Goal: Task Accomplishment & Management: Use online tool/utility

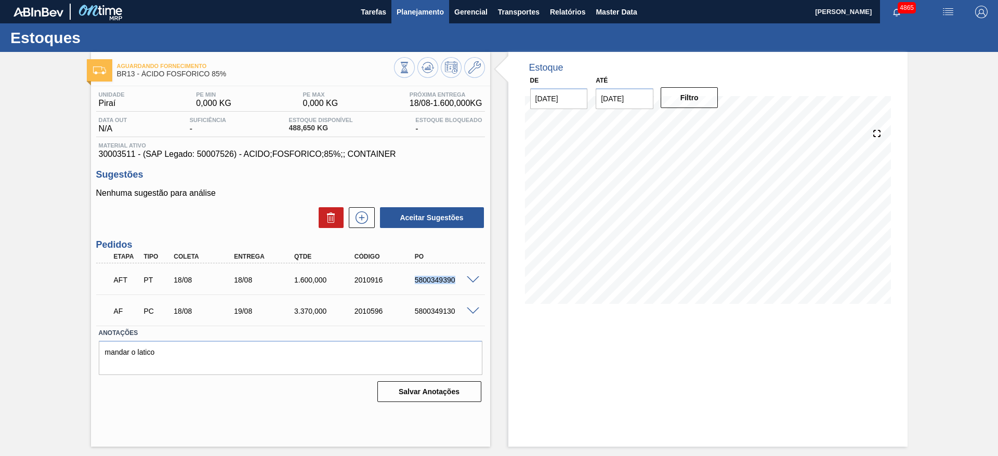
click at [431, 7] on span "Planejamento" at bounding box center [420, 12] width 47 height 12
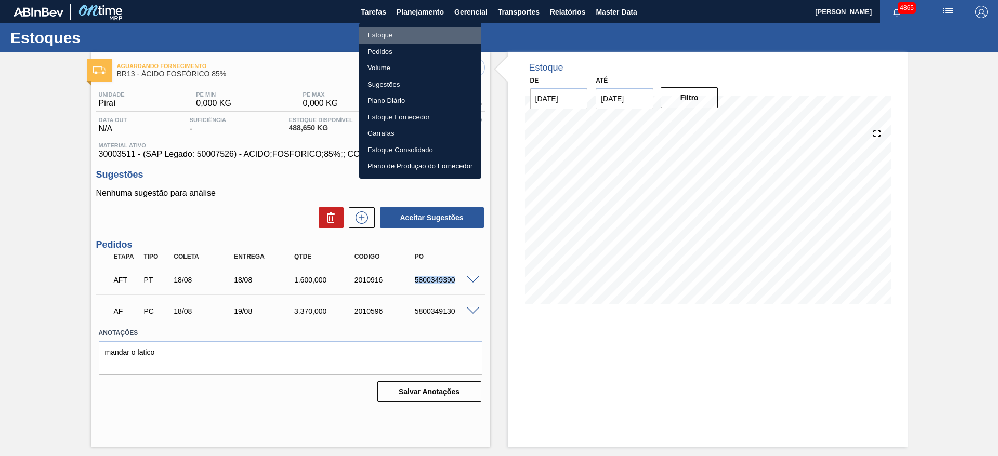
click at [409, 33] on li "Estoque" at bounding box center [420, 35] width 122 height 17
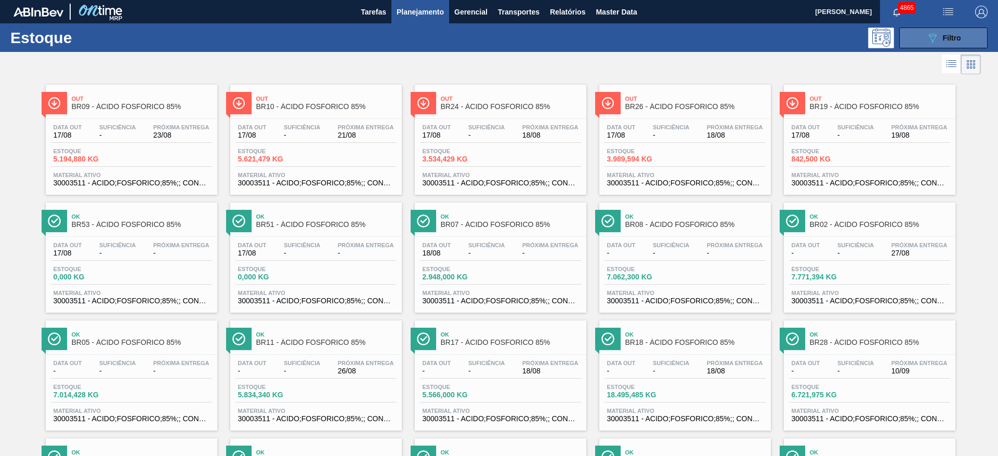
click at [953, 36] on span "Filtro" at bounding box center [952, 38] width 18 height 8
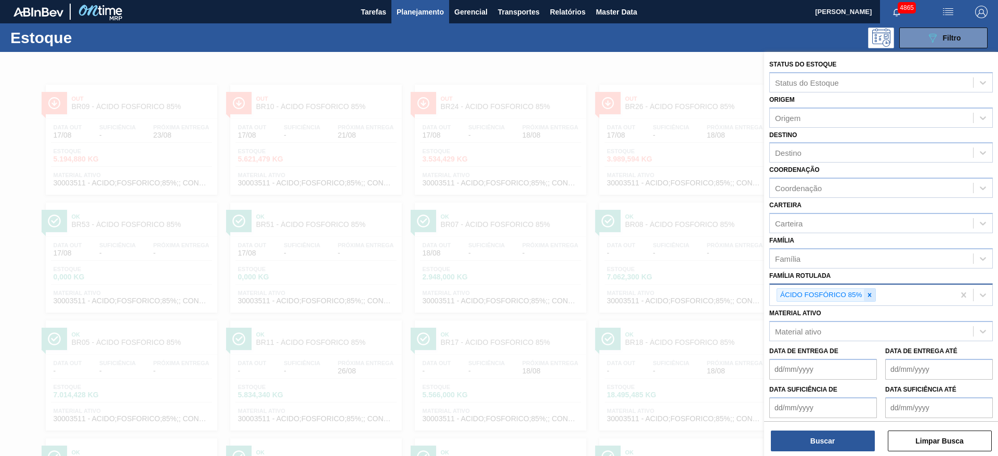
click at [867, 299] on div at bounding box center [869, 295] width 11 height 13
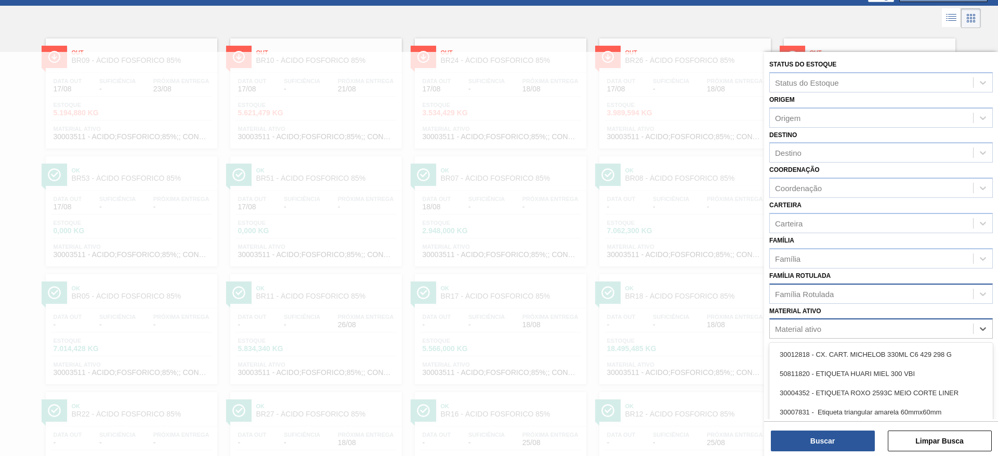
click at [856, 335] on div "Material ativo" at bounding box center [871, 329] width 203 height 15
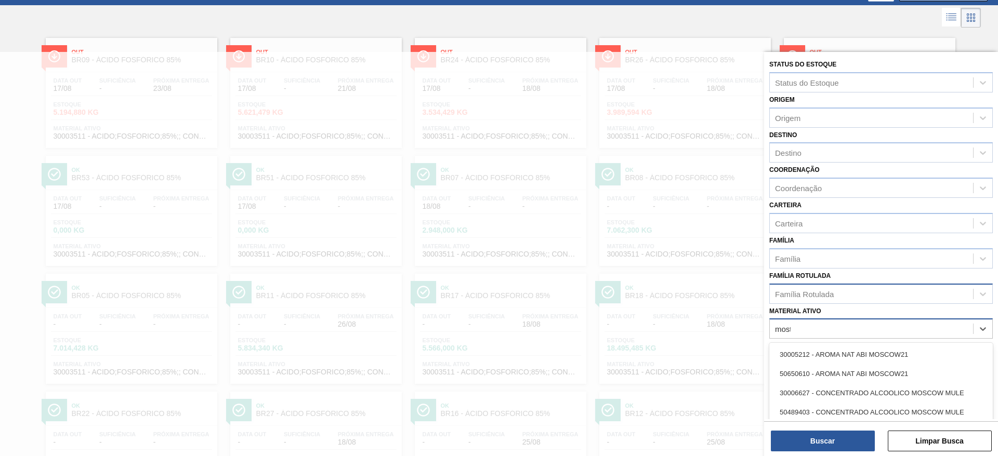
type ativo "mosto"
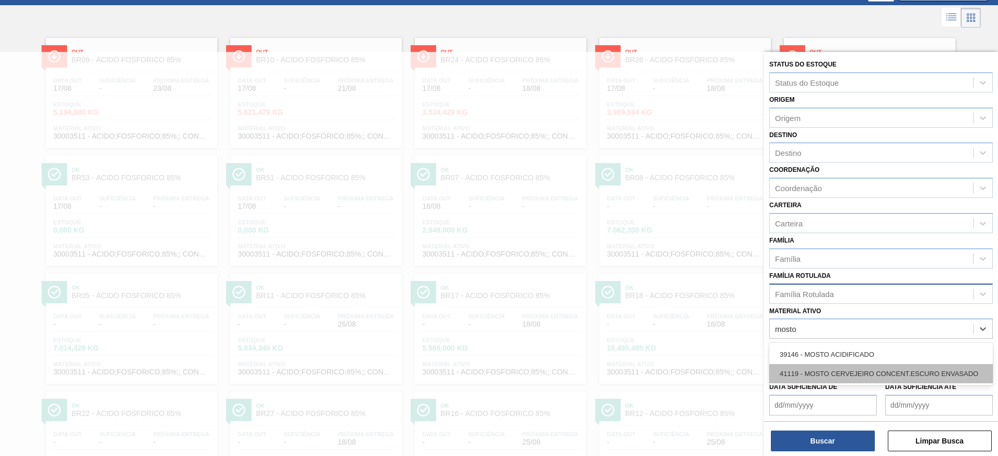
click at [864, 377] on div "41119 - MOSTO CERVEJEIRO CONCENT.ESCURO ENVASADO" at bounding box center [880, 373] width 223 height 19
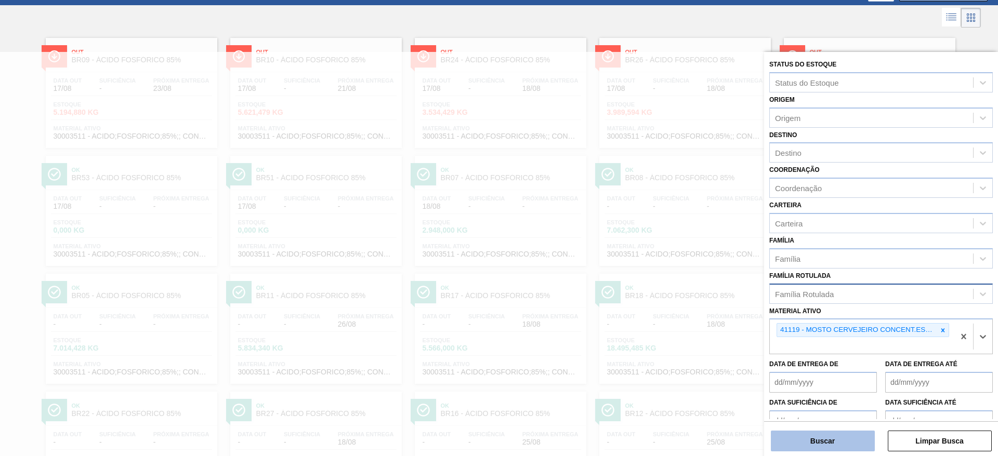
click at [841, 434] on button "Buscar" at bounding box center [823, 441] width 104 height 21
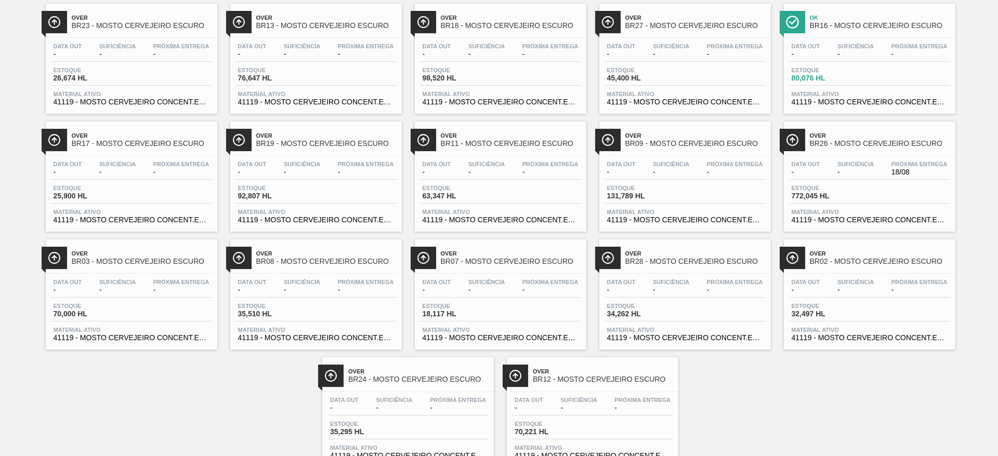
scroll to position [201, 0]
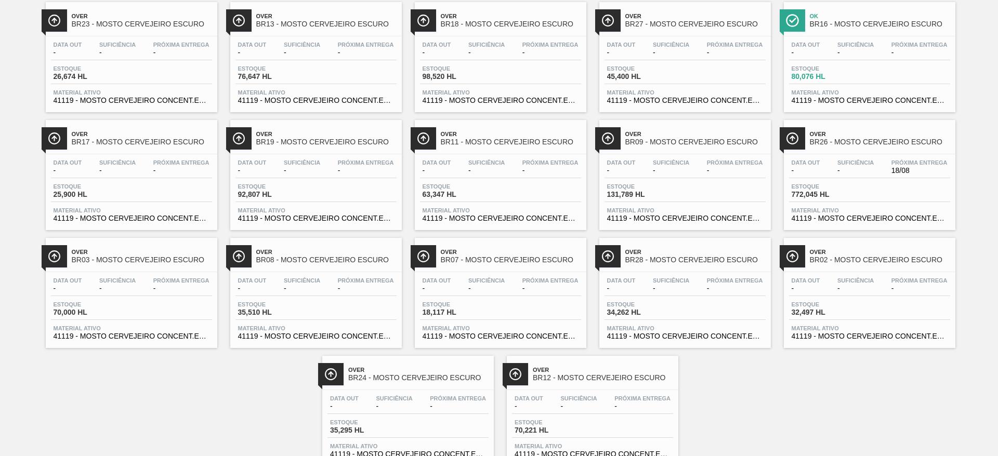
click at [379, 410] on span "-" at bounding box center [394, 407] width 36 height 8
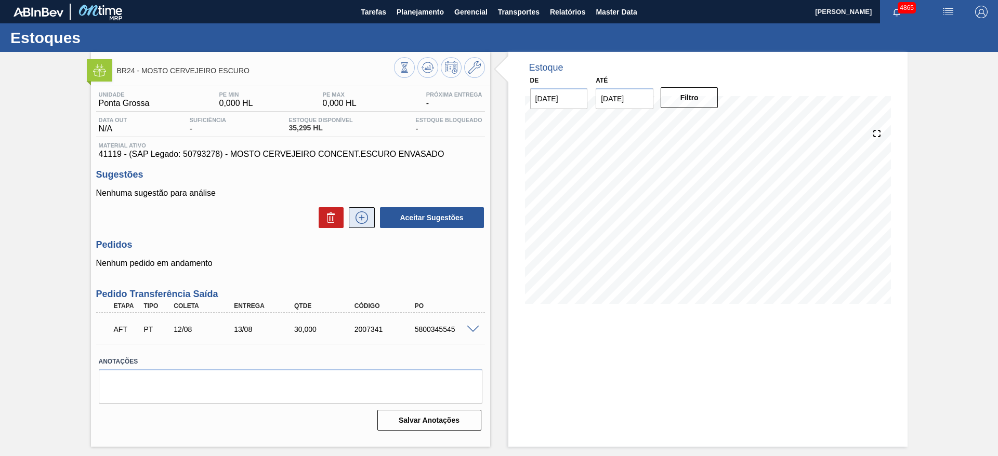
click at [366, 212] on icon at bounding box center [361, 218] width 17 height 12
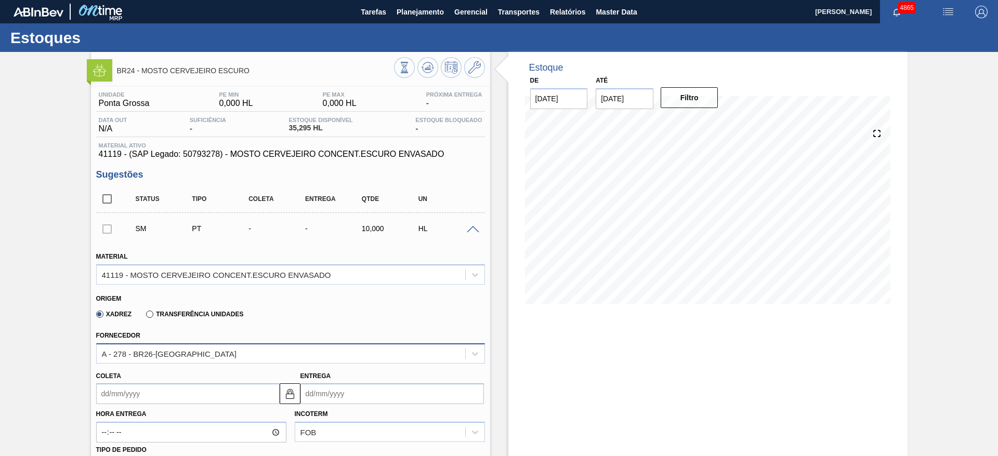
click at [306, 349] on div "A - 278 - BR26-Uberlândia" at bounding box center [281, 353] width 368 height 15
click at [212, 317] on label "Transferência Unidades" at bounding box center [194, 314] width 97 height 7
click at [144, 317] on input "Transferência Unidades" at bounding box center [144, 317] width 0 height 0
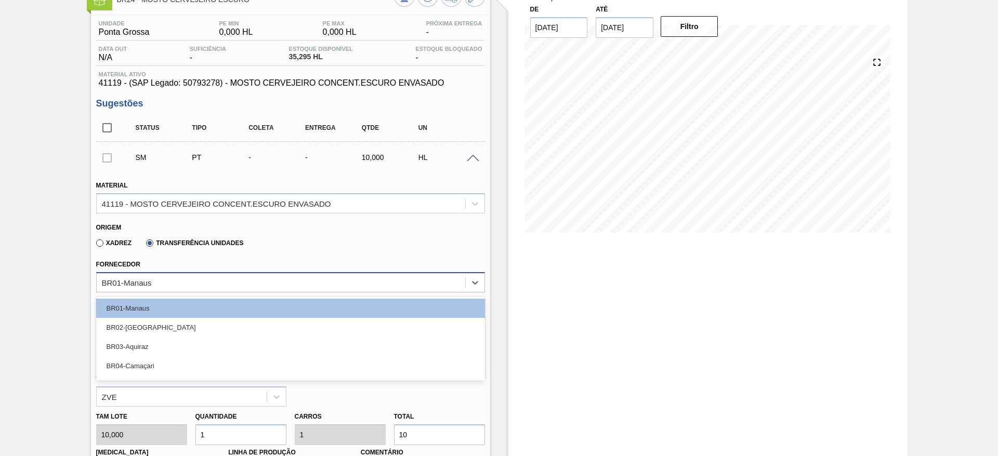
click at [208, 293] on div "option BR03-Aquiraz focused, 3 of 21. 21 results available. Use Up and Down to …" at bounding box center [290, 282] width 389 height 20
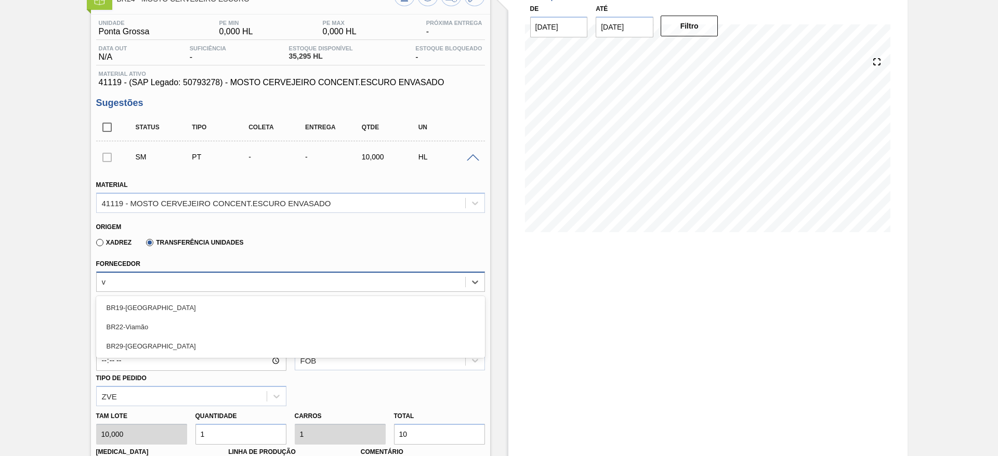
type input "vi"
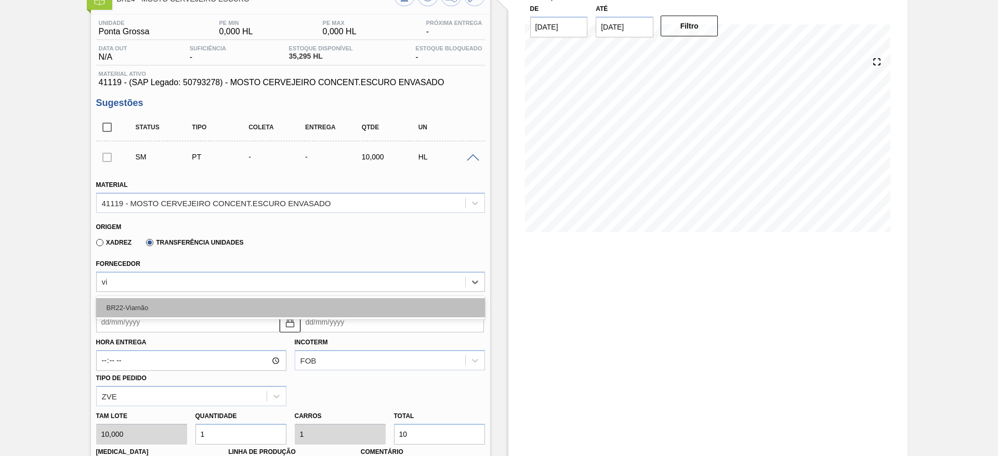
click at [207, 308] on div "BR22-Viamão" at bounding box center [290, 307] width 389 height 19
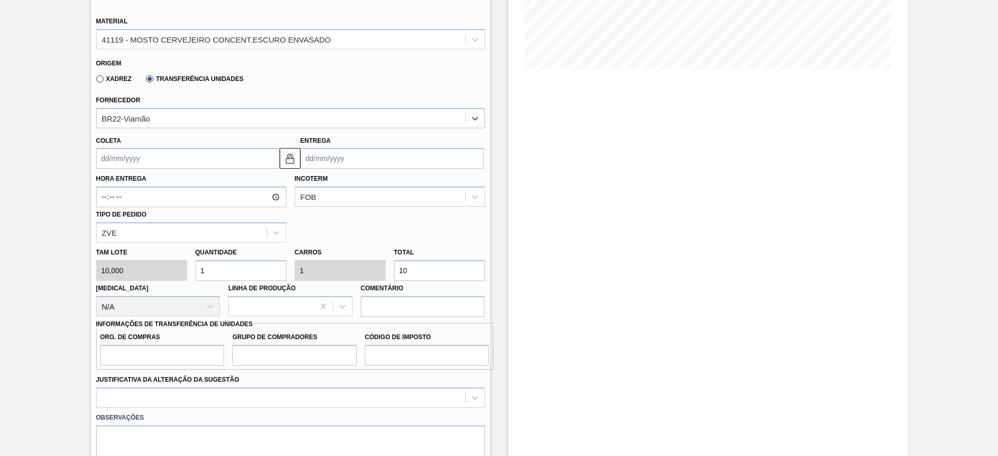
scroll to position [254, 0]
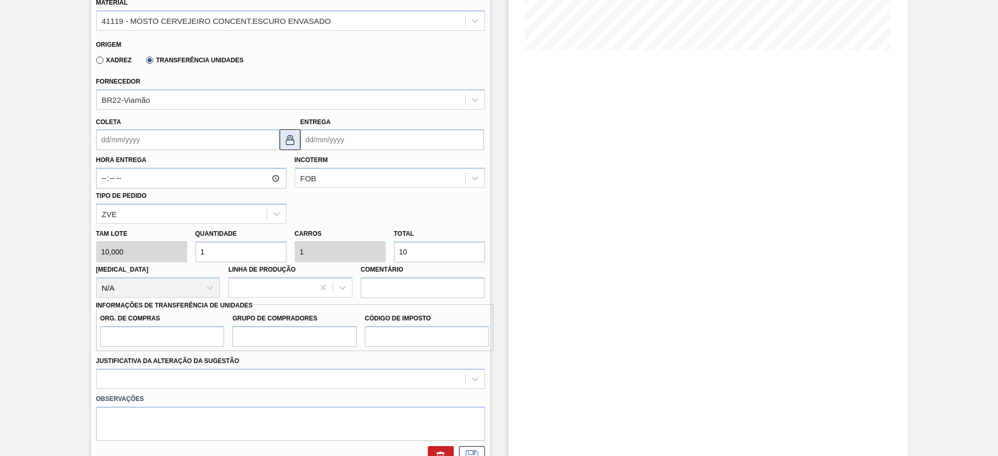
click at [285, 137] on img at bounding box center [290, 140] width 12 height 12
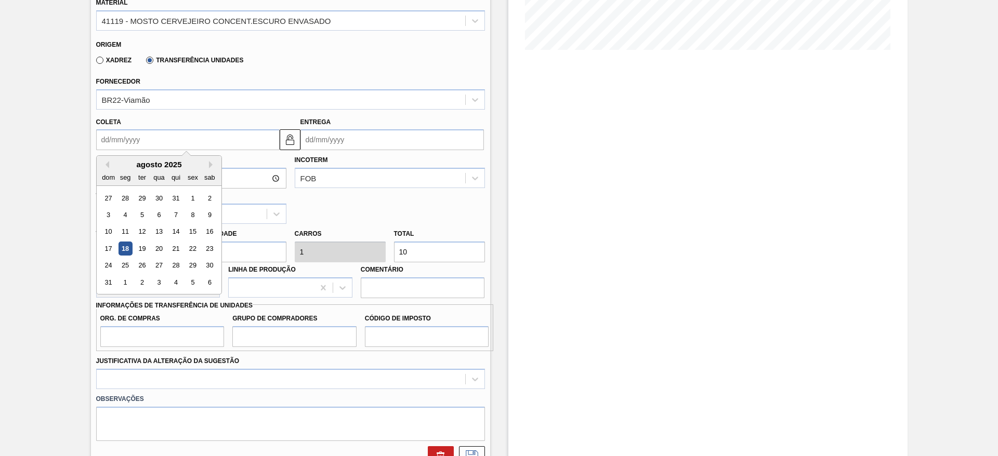
click at [246, 137] on input "Coleta" at bounding box center [187, 139] width 183 height 21
click at [126, 253] on div "18" at bounding box center [125, 249] width 14 height 14
type input "[DATE]"
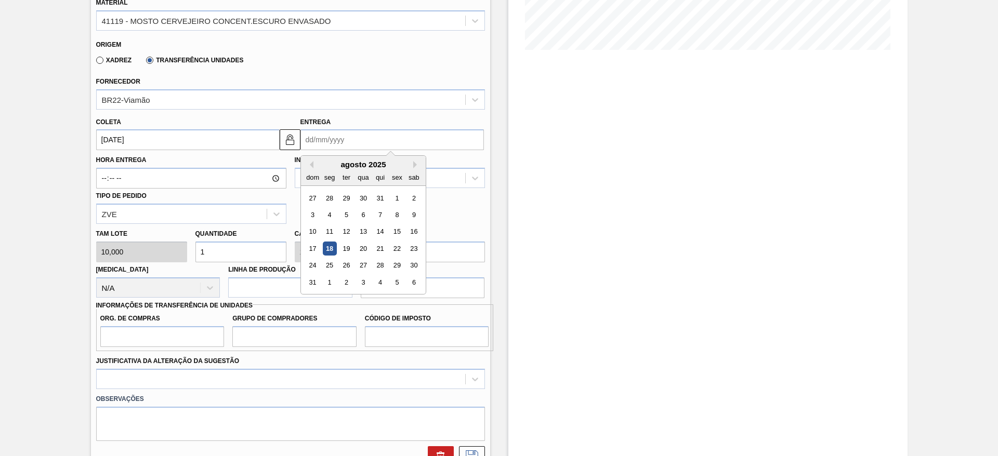
click at [324, 140] on input "Entrega" at bounding box center [391, 139] width 183 height 21
click at [330, 246] on div "18" at bounding box center [329, 249] width 14 height 14
type input "[DATE]"
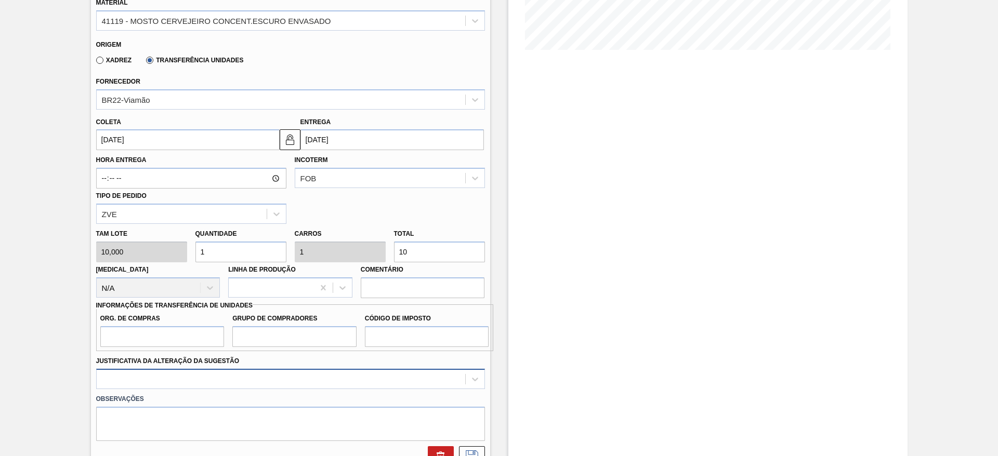
scroll to position [351, 0]
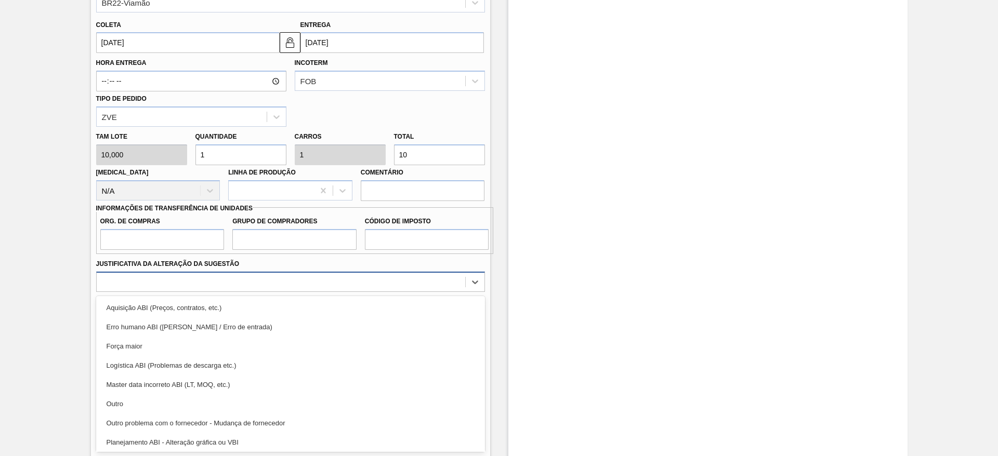
click at [267, 292] on div "option Master data incorreto ABI (LT, MOQ, etc.) focused, 5 of 18. 18 results a…" at bounding box center [290, 282] width 389 height 20
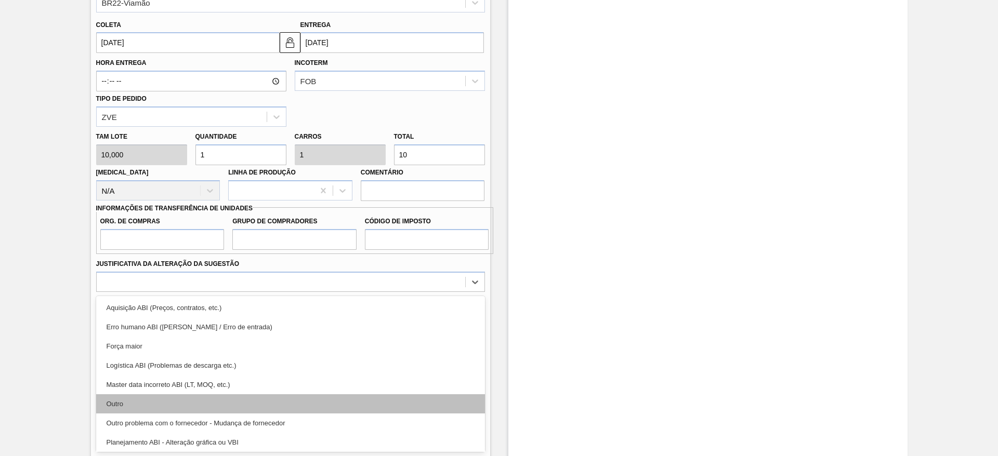
click at [265, 409] on div "Outro" at bounding box center [290, 403] width 389 height 19
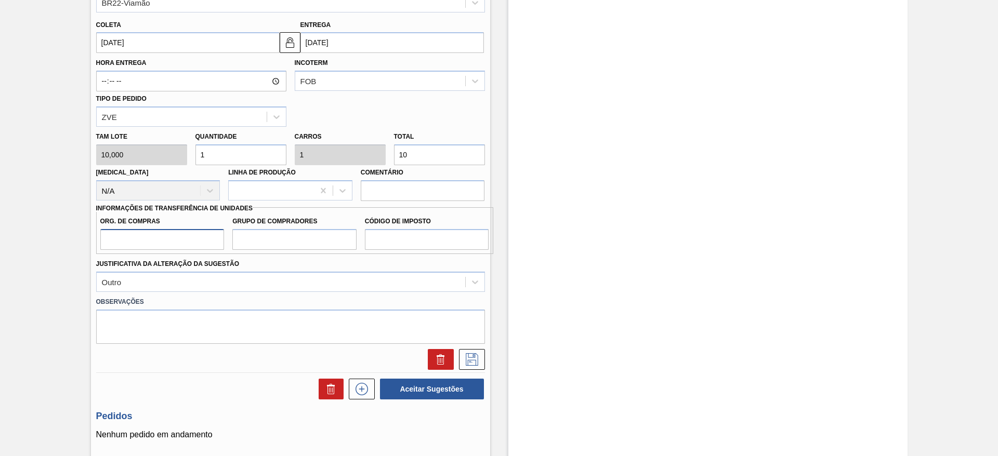
click at [173, 238] on input "Org. de Compras" at bounding box center [162, 239] width 124 height 21
type input "BR00"
click at [269, 234] on input "Grupo de Compradores" at bounding box center [294, 239] width 124 height 21
type input "A01"
click at [385, 245] on input "Código de Imposto" at bounding box center [427, 239] width 124 height 21
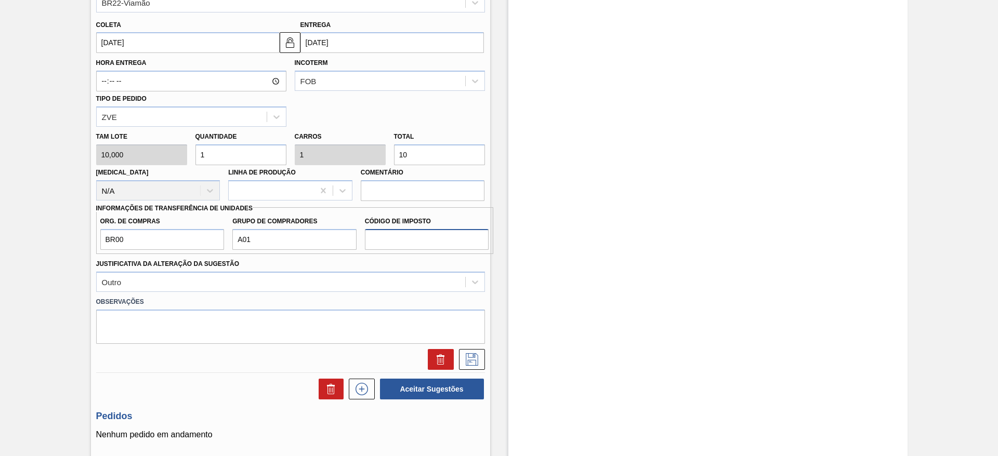
type input "I1"
click at [479, 360] on button at bounding box center [472, 359] width 26 height 21
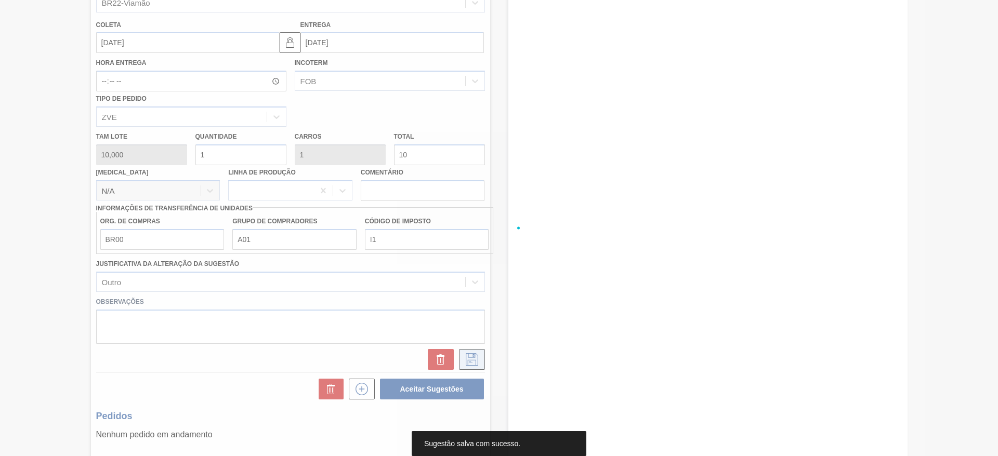
scroll to position [27, 0]
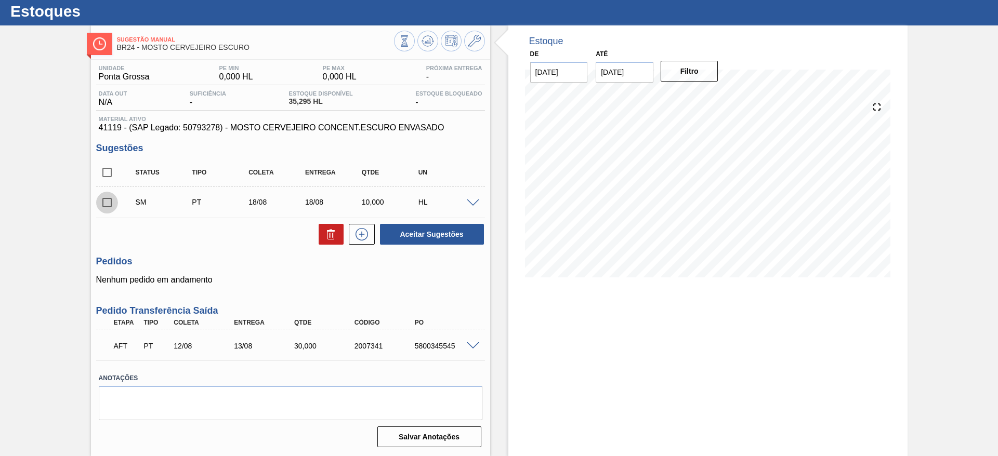
click at [110, 207] on input "checkbox" at bounding box center [107, 203] width 22 height 22
click at [400, 235] on button "Aceitar Sugestões" at bounding box center [432, 234] width 104 height 21
checkbox input "false"
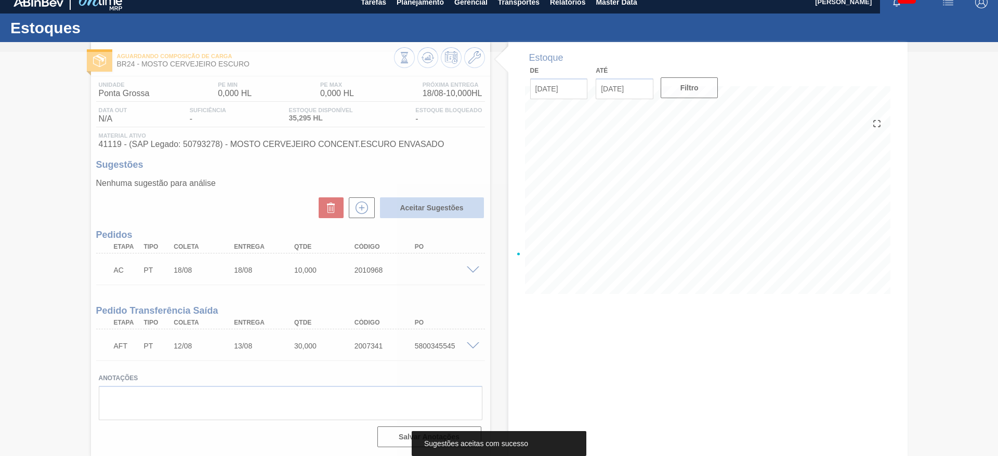
scroll to position [10, 0]
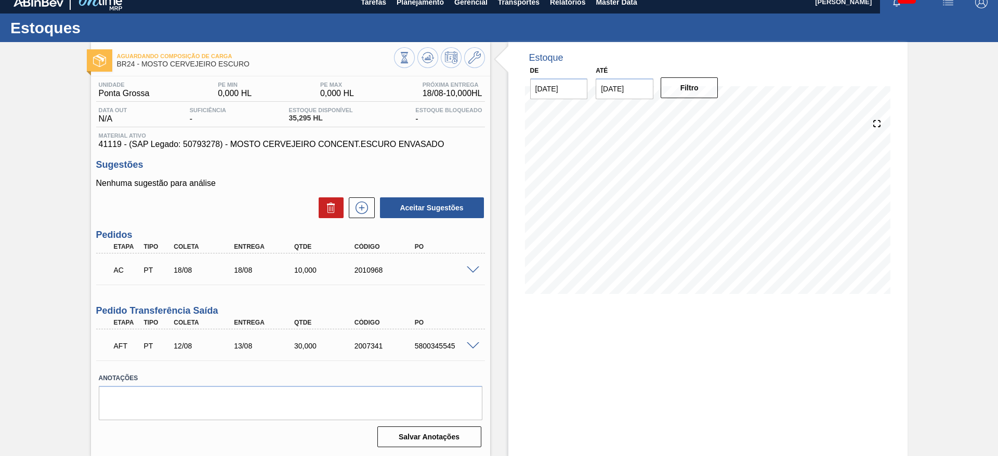
click at [472, 269] on span at bounding box center [473, 271] width 12 height 8
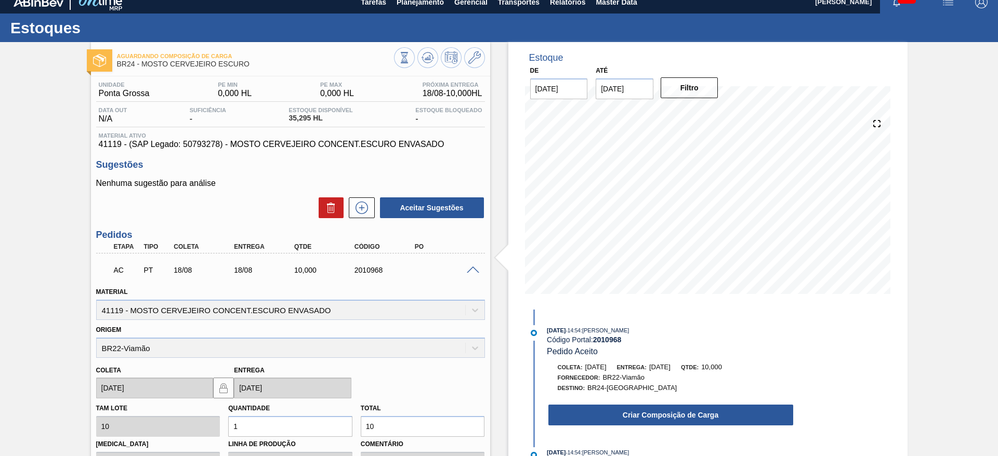
click at [672, 422] on button "Criar Composição de Carga" at bounding box center [670, 415] width 245 height 21
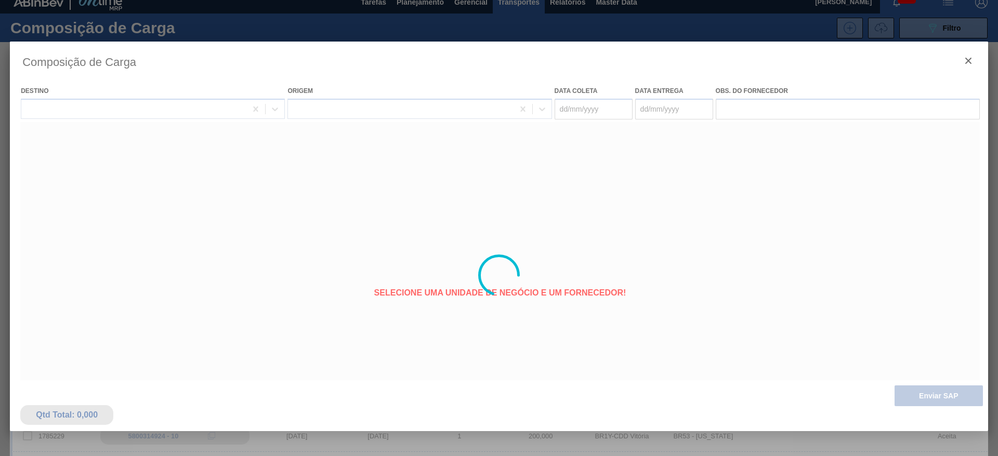
type coleta "[DATE]"
type entrega "[DATE]"
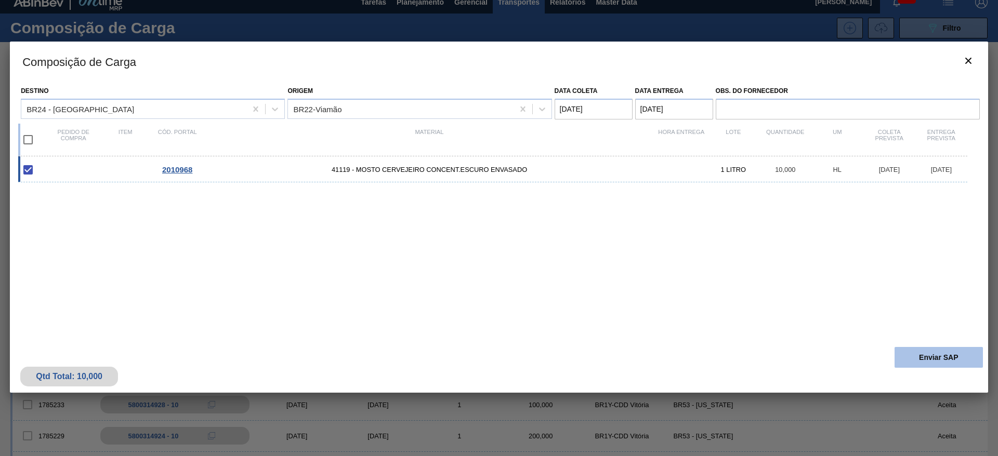
click at [925, 359] on button "Enviar SAP" at bounding box center [938, 357] width 88 height 21
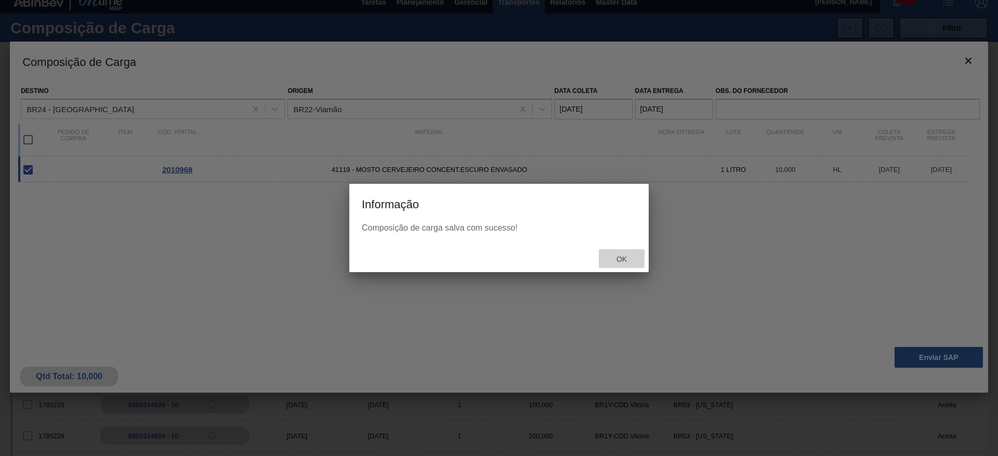
click at [631, 263] on span "Ok" at bounding box center [621, 259] width 27 height 8
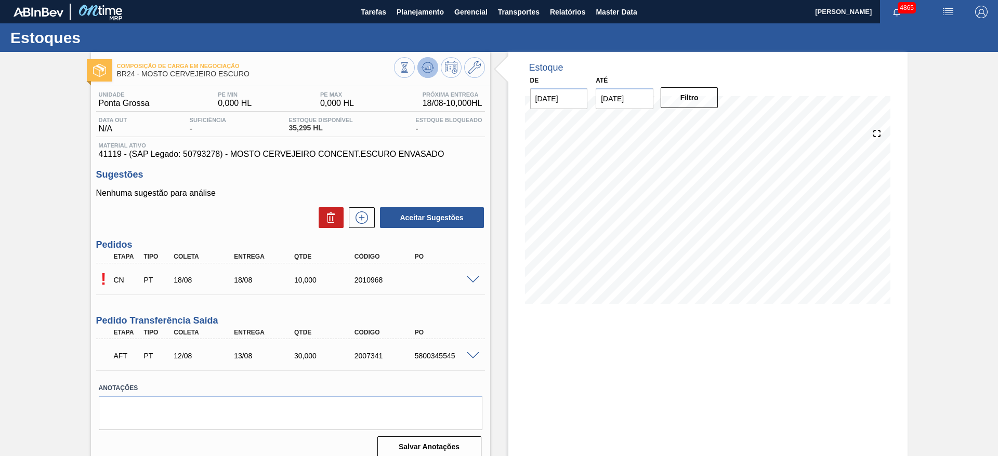
click at [410, 63] on icon at bounding box center [404, 67] width 11 height 11
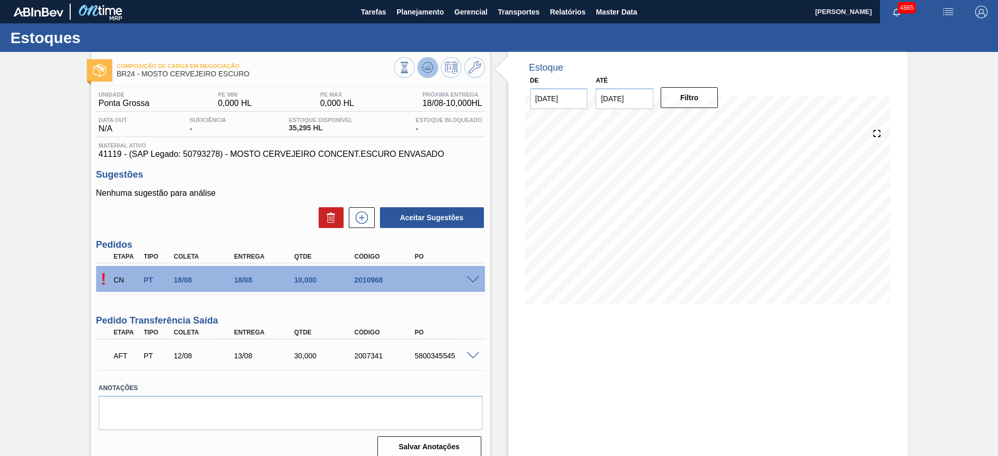
click at [410, 63] on icon at bounding box center [404, 67] width 11 height 11
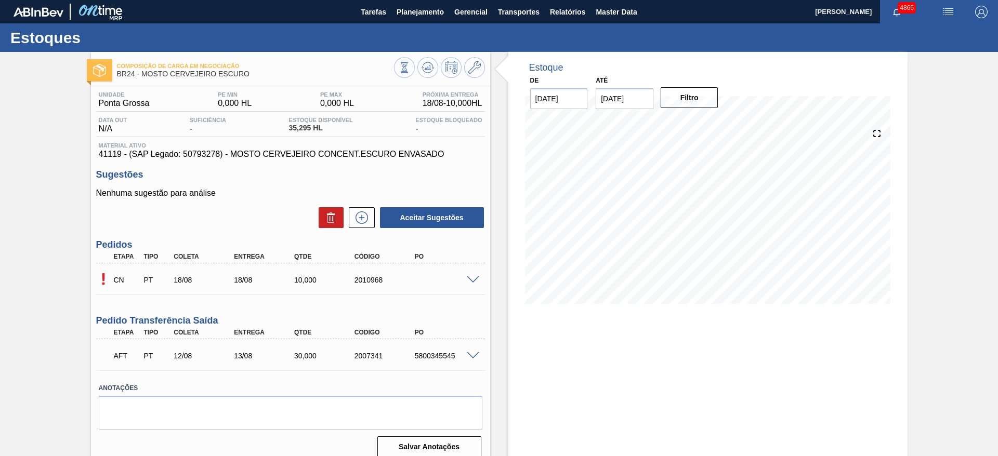
click at [473, 281] on span at bounding box center [473, 280] width 12 height 8
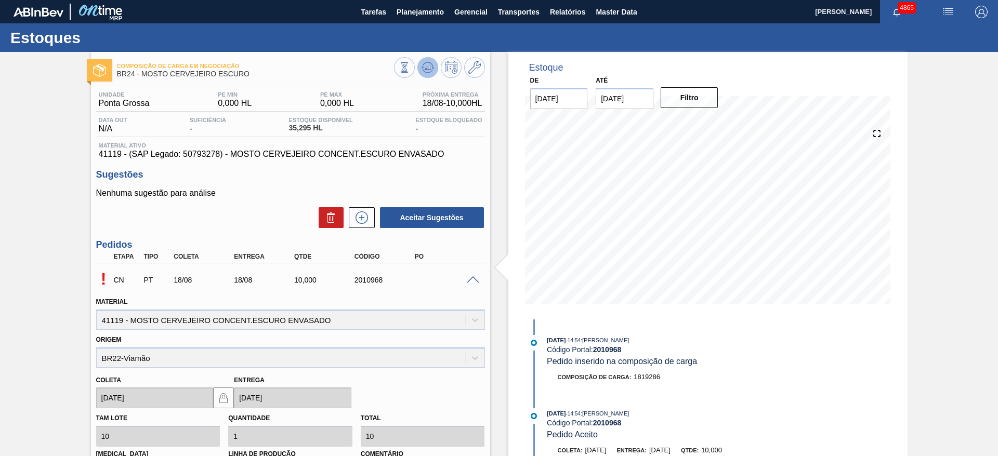
click at [410, 71] on icon at bounding box center [404, 67] width 11 height 11
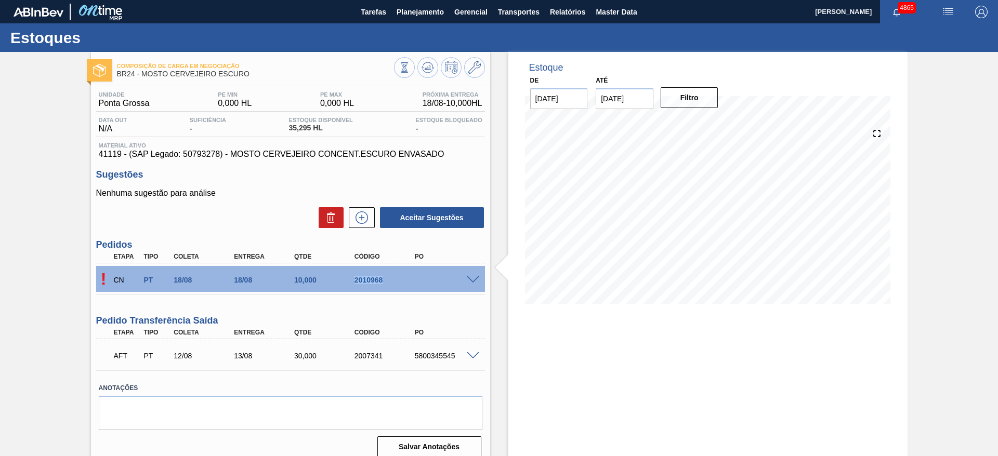
drag, startPoint x: 350, startPoint y: 281, endPoint x: 412, endPoint y: 277, distance: 61.5
click at [408, 277] on div "2010968" at bounding box center [378, 280] width 60 height 8
copy div "2010968"
click at [407, 2] on button "Planejamento" at bounding box center [420, 11] width 58 height 23
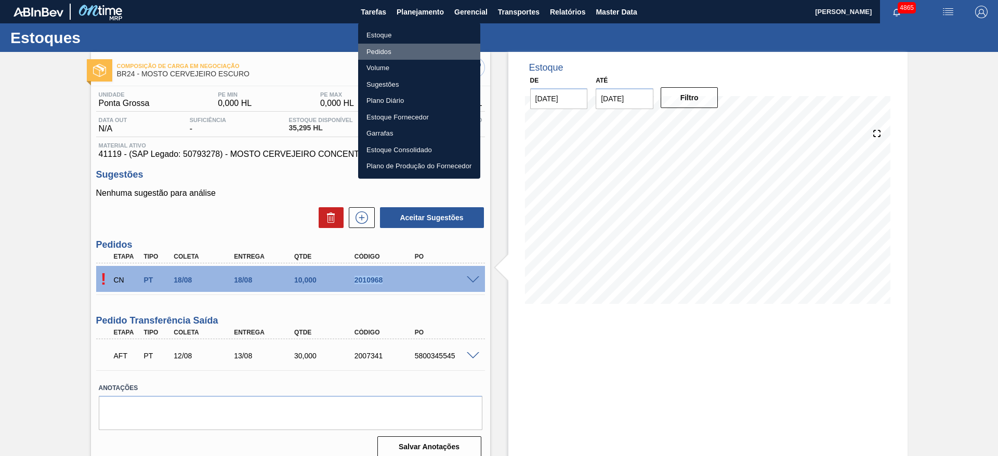
click at [396, 51] on li "Pedidos" at bounding box center [419, 52] width 122 height 17
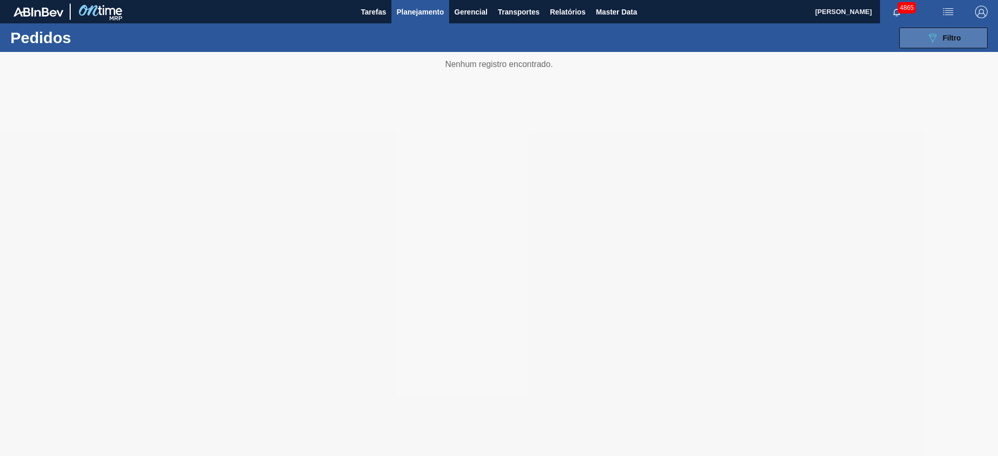
click at [948, 46] on button "089F7B8B-B2A5-4AFE-B5C0-19BA573D28AC Filtro" at bounding box center [943, 38] width 88 height 21
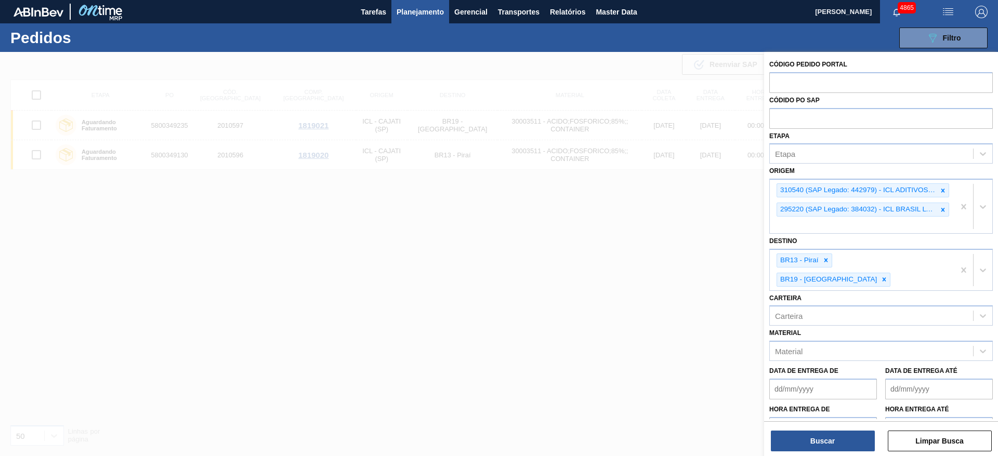
click at [943, 190] on icon at bounding box center [942, 190] width 7 height 7
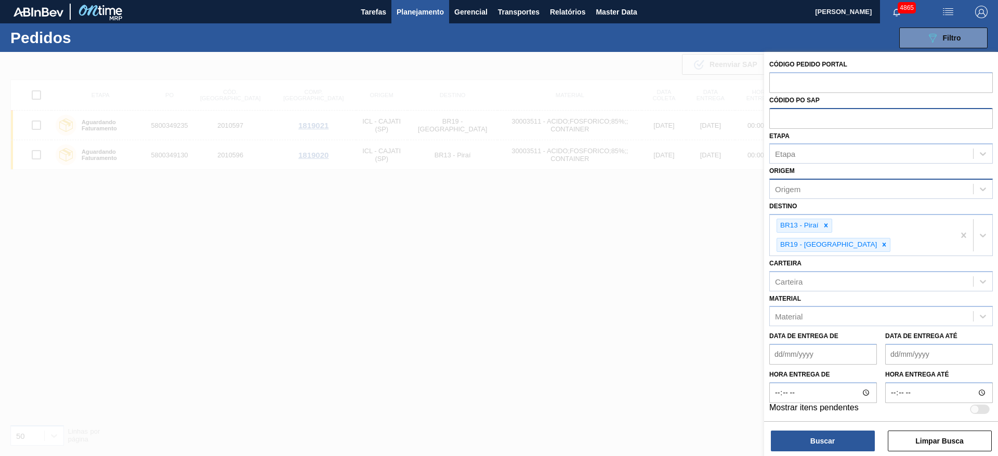
click at [885, 117] on input "text" at bounding box center [880, 118] width 223 height 20
click at [875, 73] on input "text" at bounding box center [880, 82] width 223 height 20
paste input "2010968"
type input "2010968"
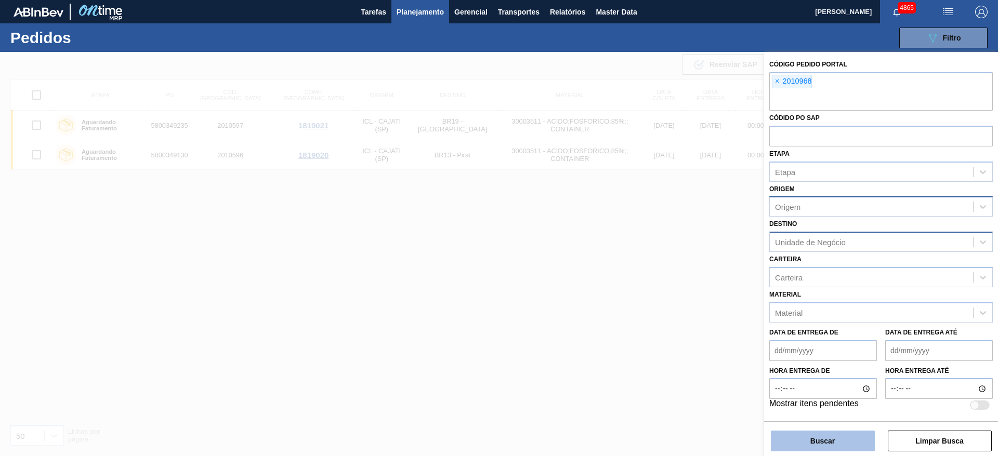
click at [784, 443] on button "Buscar" at bounding box center [823, 441] width 104 height 21
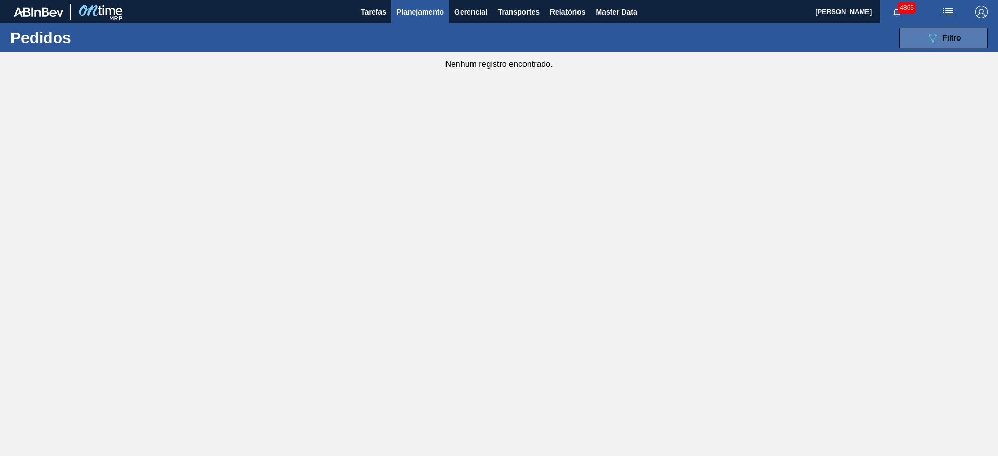
click at [919, 37] on button "089F7B8B-B2A5-4AFE-B5C0-19BA573D28AC Filtro" at bounding box center [943, 38] width 88 height 21
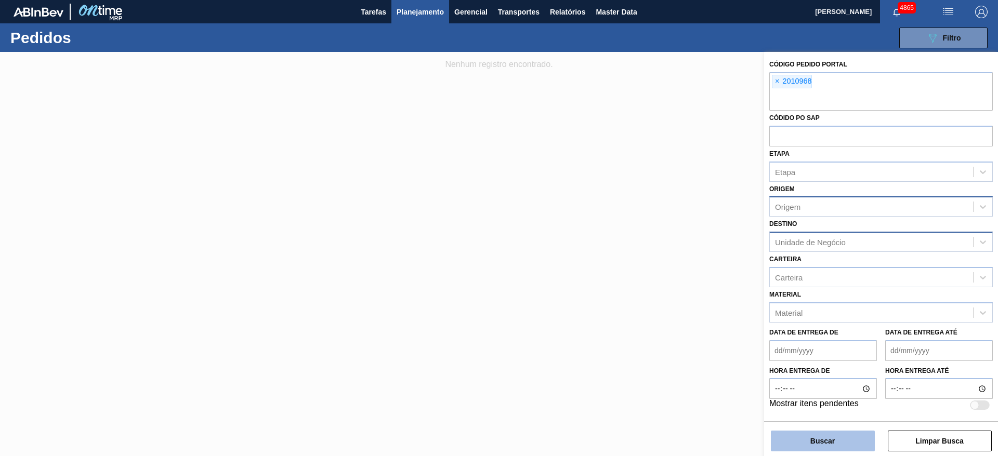
click at [807, 447] on button "Buscar" at bounding box center [823, 441] width 104 height 21
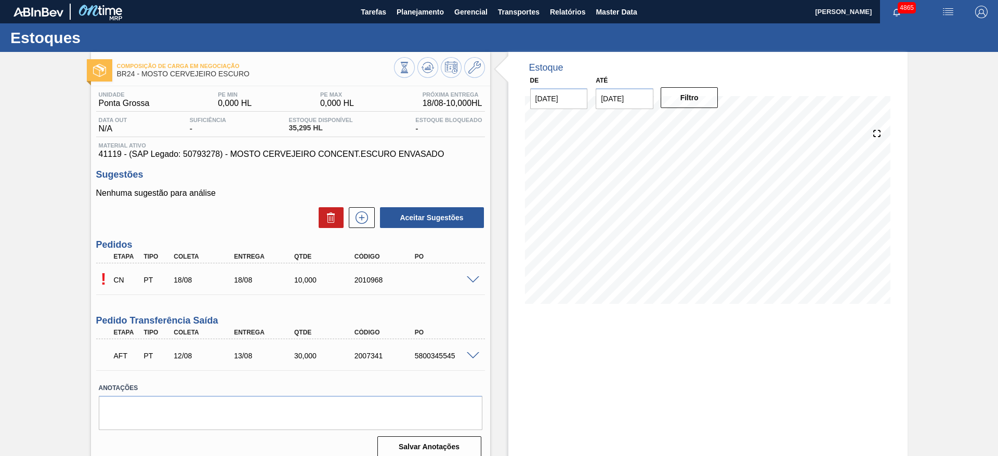
click at [468, 281] on span at bounding box center [473, 280] width 12 height 8
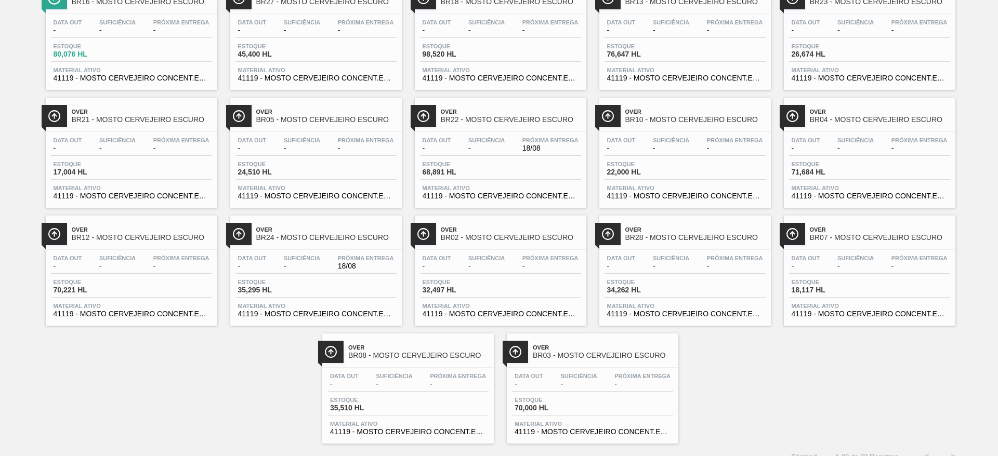
scroll to position [236, 0]
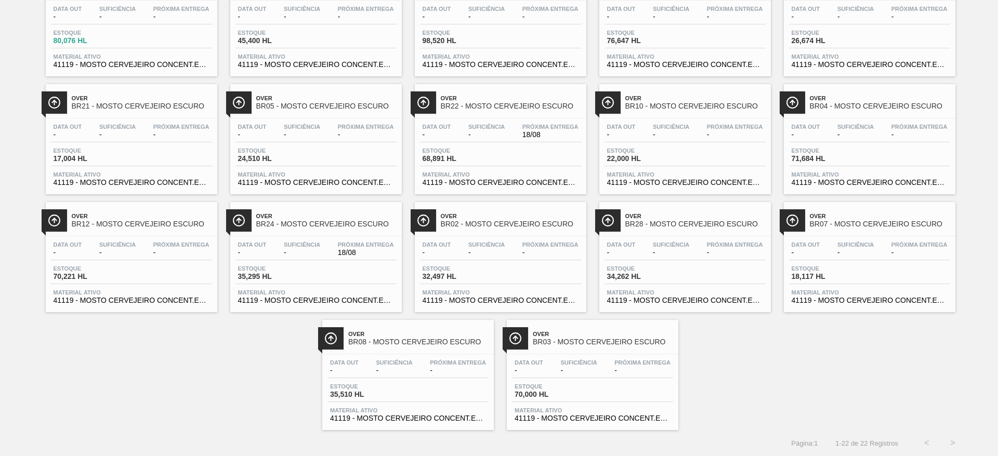
click at [375, 230] on div "Over BR24 - MOSTO CERVEJEIRO ESCURO" at bounding box center [326, 220] width 140 height 23
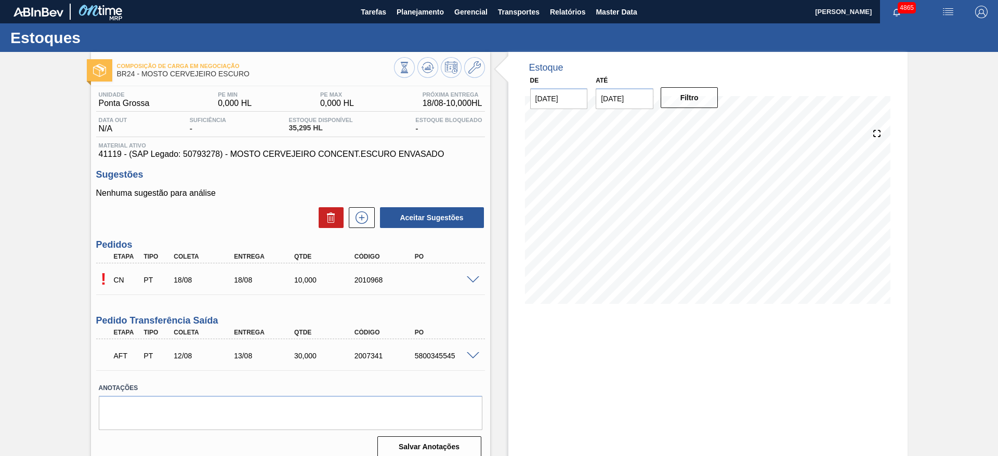
click at [470, 280] on span at bounding box center [473, 280] width 12 height 8
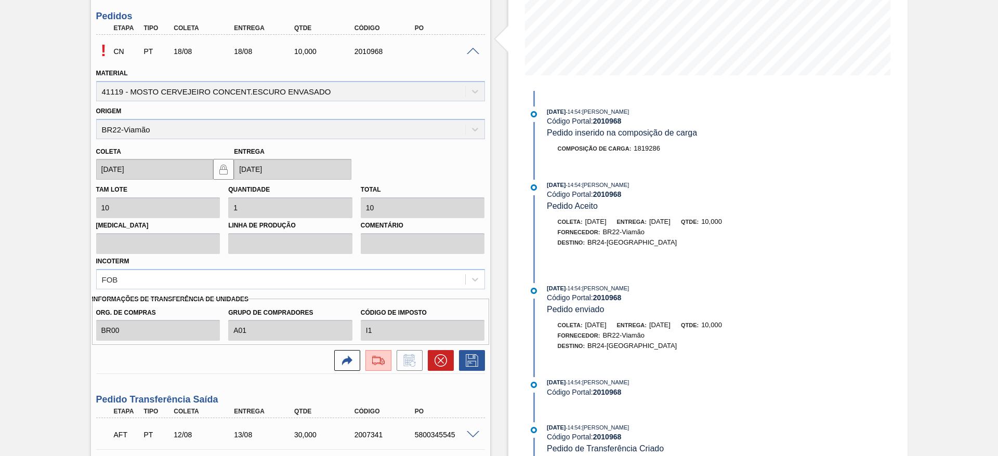
scroll to position [259, 0]
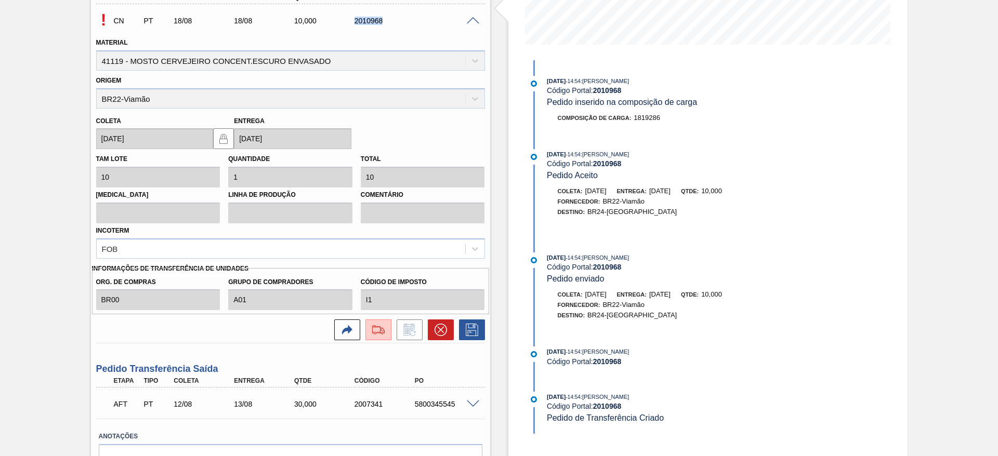
drag, startPoint x: 350, startPoint y: 23, endPoint x: 413, endPoint y: 25, distance: 62.9
click at [413, 25] on div "CN PT 18/08 18/08 10,000 2010968" at bounding box center [287, 19] width 361 height 21
copy div "2010968"
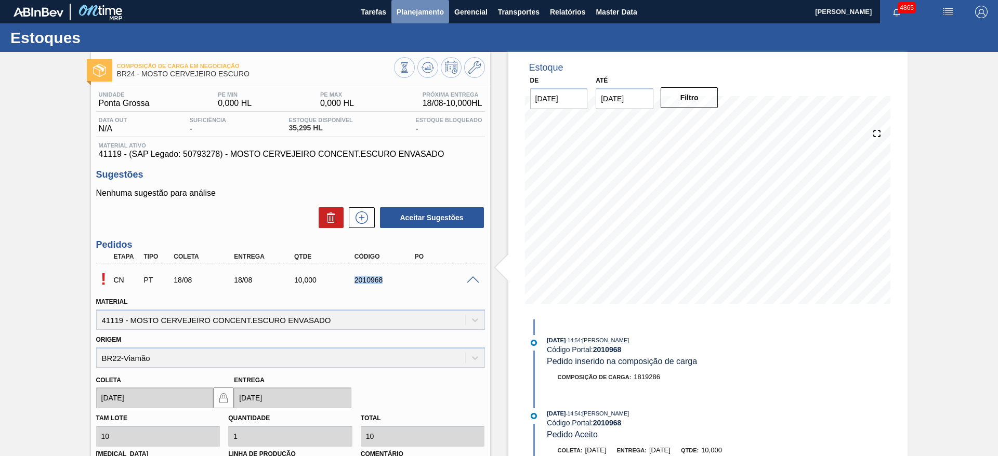
click at [418, 12] on span "Planejamento" at bounding box center [420, 12] width 47 height 12
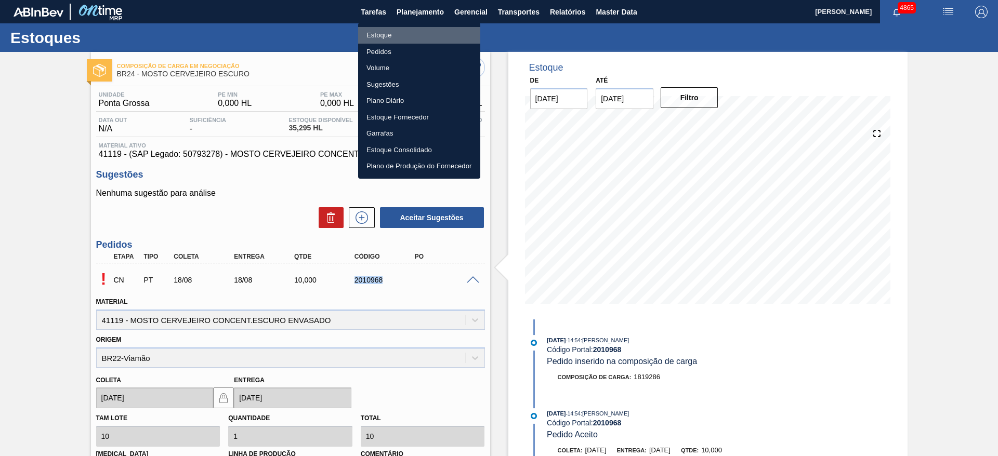
click at [403, 31] on li "Estoque" at bounding box center [419, 35] width 122 height 17
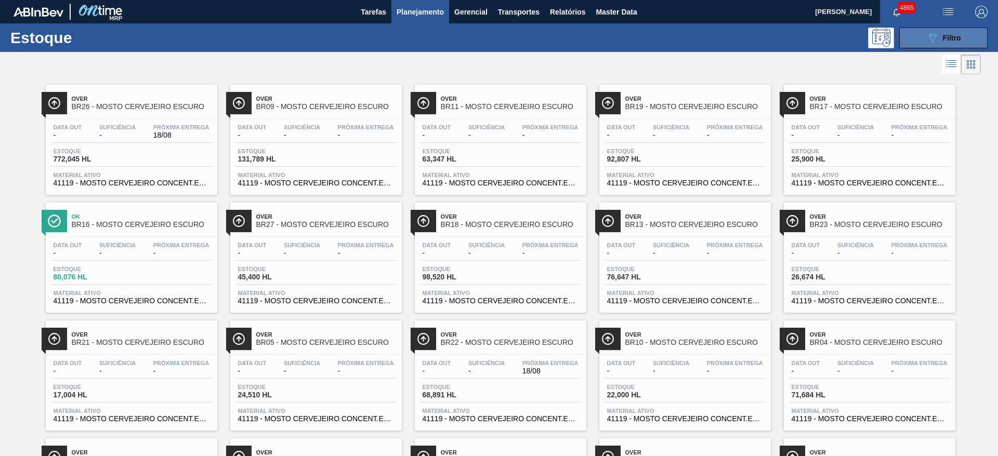
click at [971, 29] on button "089F7B8B-B2A5-4AFE-B5C0-19BA573D28AC Filtro" at bounding box center [943, 38] width 88 height 21
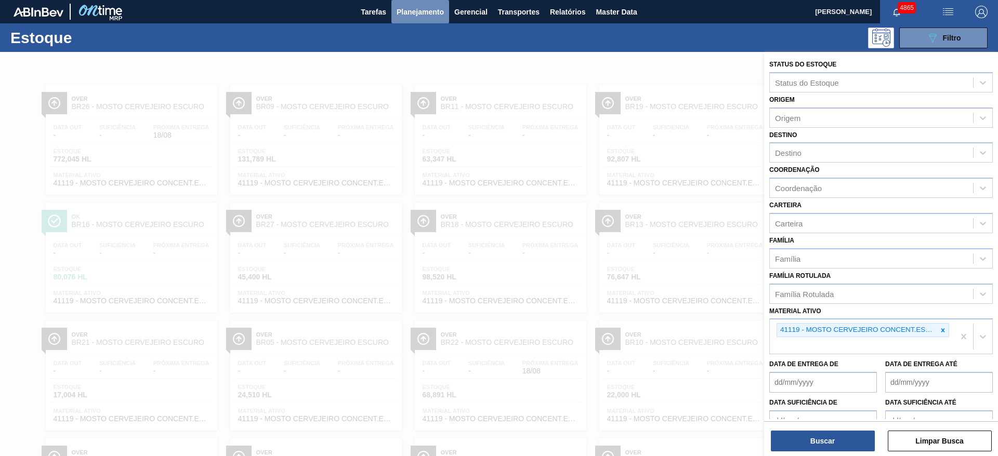
click at [413, 4] on button "Planejamento" at bounding box center [420, 11] width 58 height 23
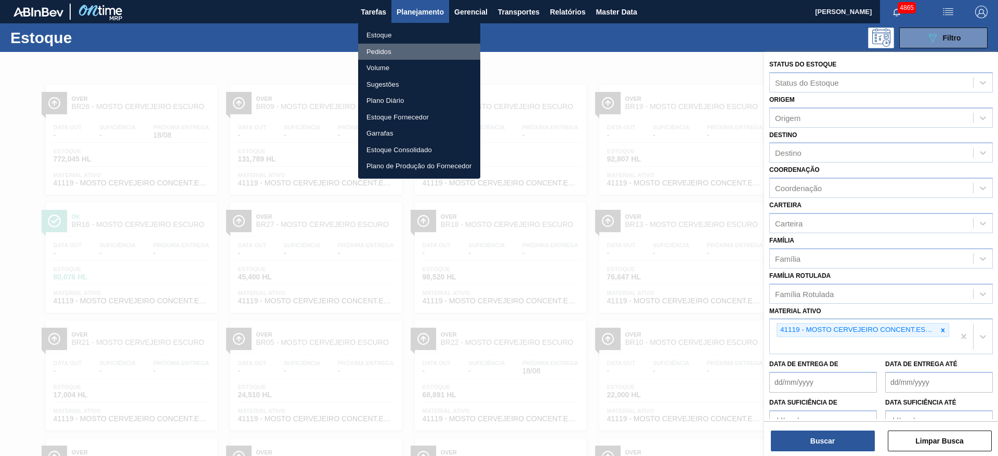
click at [396, 51] on li "Pedidos" at bounding box center [419, 52] width 122 height 17
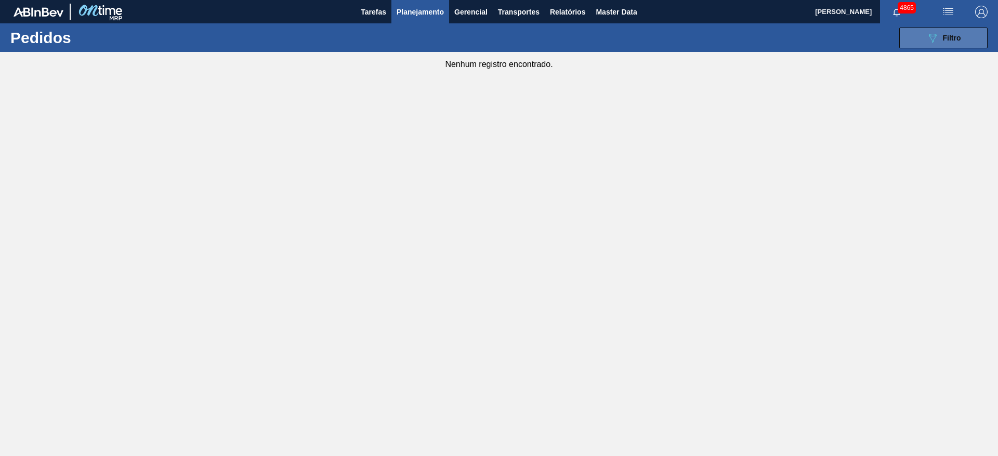
click at [906, 43] on button "089F7B8B-B2A5-4AFE-B5C0-19BA573D28AC Filtro" at bounding box center [943, 38] width 88 height 21
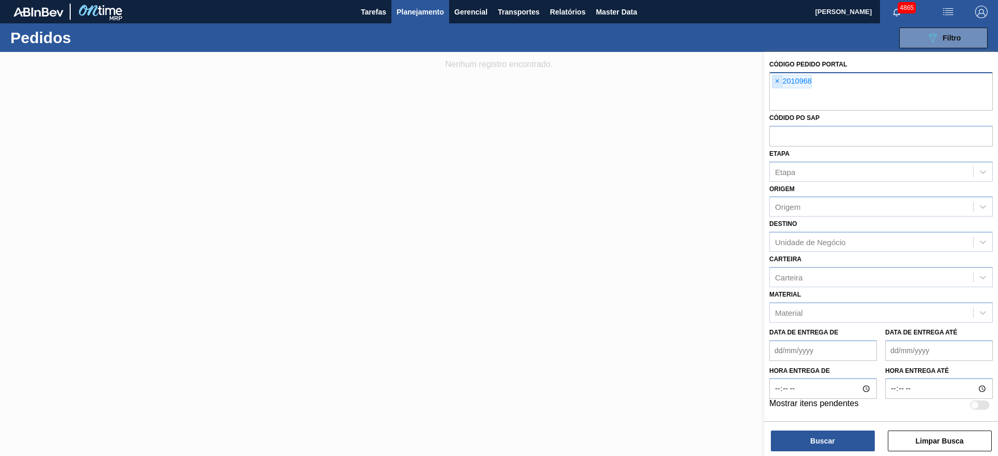
click at [776, 81] on span "×" at bounding box center [777, 81] width 10 height 12
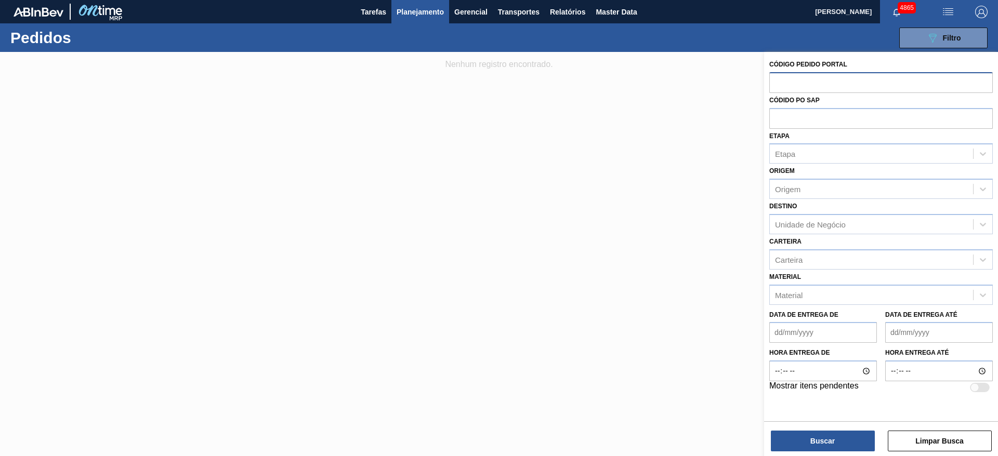
paste input "2010968"
type input "2010968"
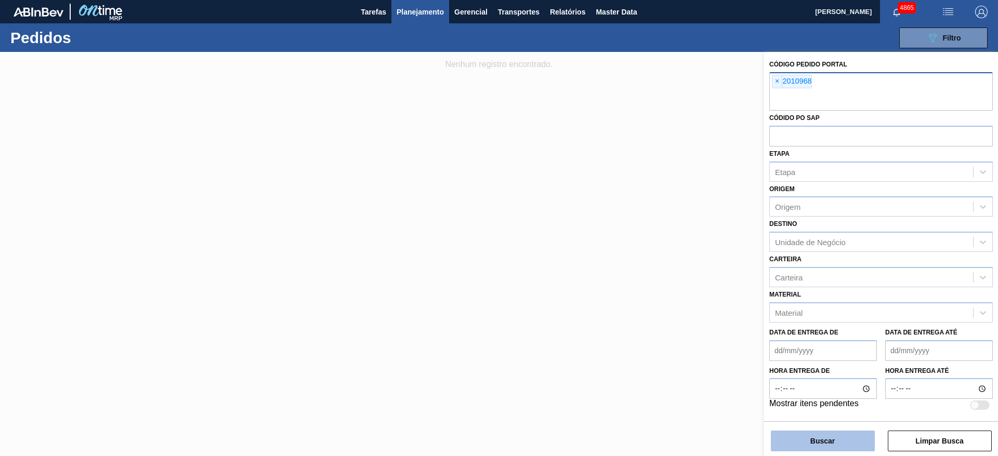
click at [852, 436] on button "Buscar" at bounding box center [823, 441] width 104 height 21
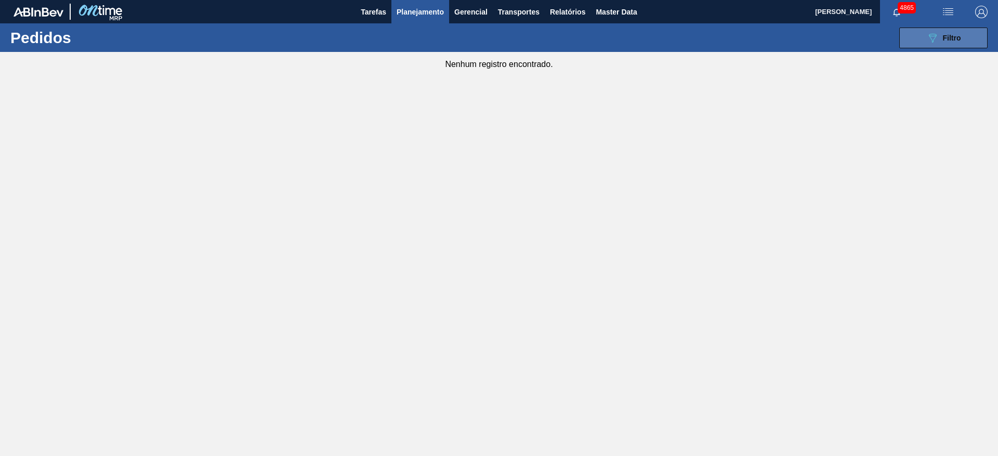
click at [933, 32] on icon "089F7B8B-B2A5-4AFE-B5C0-19BA573D28AC" at bounding box center [932, 38] width 12 height 12
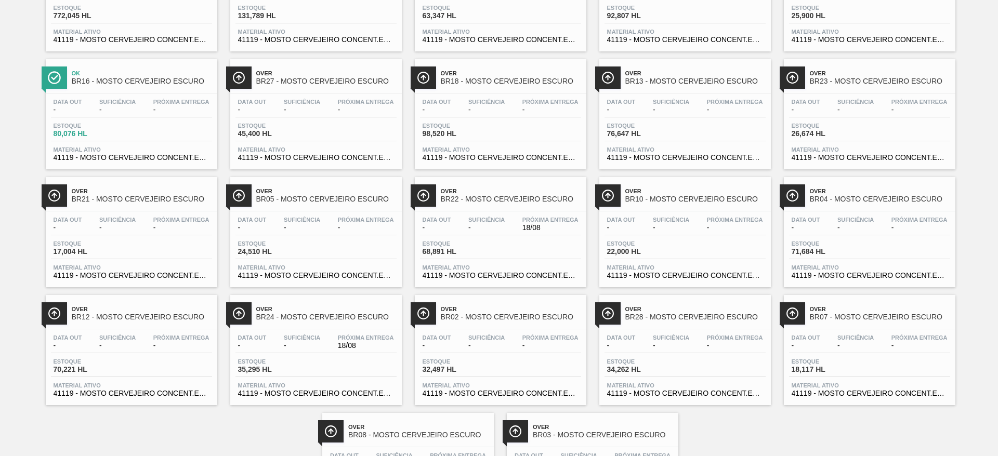
scroll to position [236, 0]
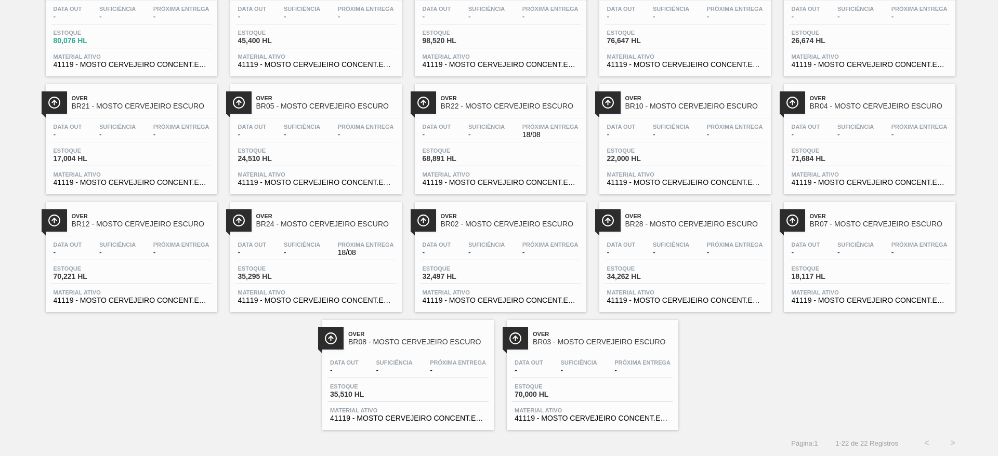
click at [338, 239] on div "Data out - Suficiência - Próxima Entrega 18/08 Estoque 35,295 HL Material ativo…" at bounding box center [316, 271] width 172 height 71
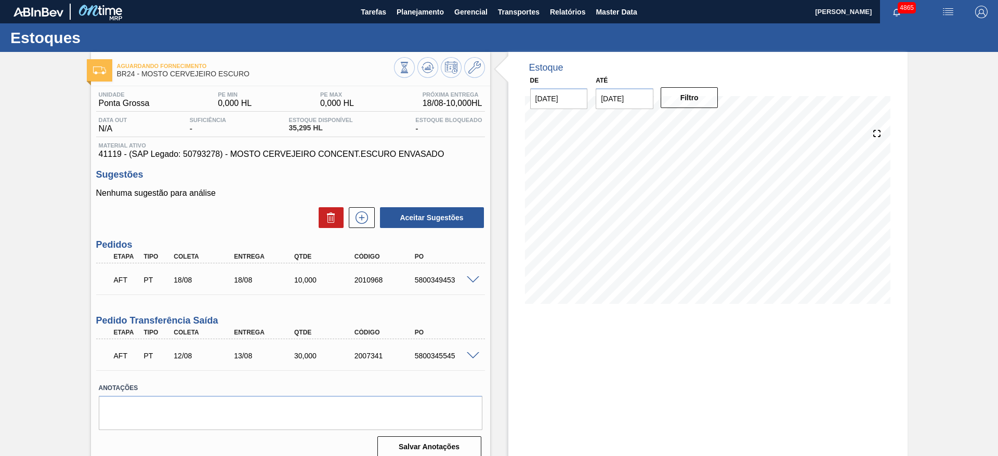
click at [470, 277] on span at bounding box center [473, 280] width 12 height 8
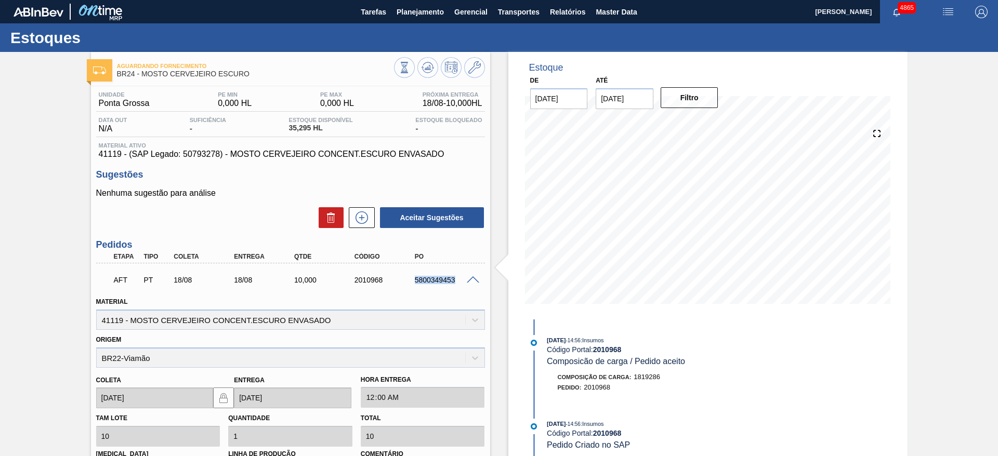
drag, startPoint x: 406, startPoint y: 281, endPoint x: 478, endPoint y: 291, distance: 72.4
click at [478, 291] on div "AFT PT 18/08 18/08 10,000 2010968 5800349453" at bounding box center [290, 279] width 389 height 26
copy div "5800349453"
